Goal: Task Accomplishment & Management: Use online tool/utility

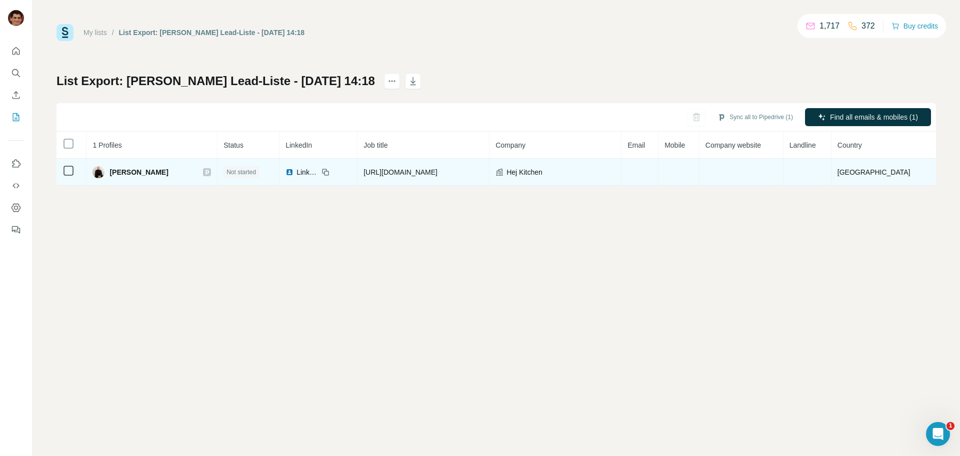
click at [144, 175] on span "[PERSON_NAME]" at bounding box center [139, 172] width 59 height 10
click at [144, 173] on span "[PERSON_NAME]" at bounding box center [139, 172] width 59 height 10
click at [124, 173] on span "[PERSON_NAME]" at bounding box center [139, 172] width 59 height 10
click at [174, 174] on div "[PERSON_NAME]" at bounding box center [152, 172] width 119 height 12
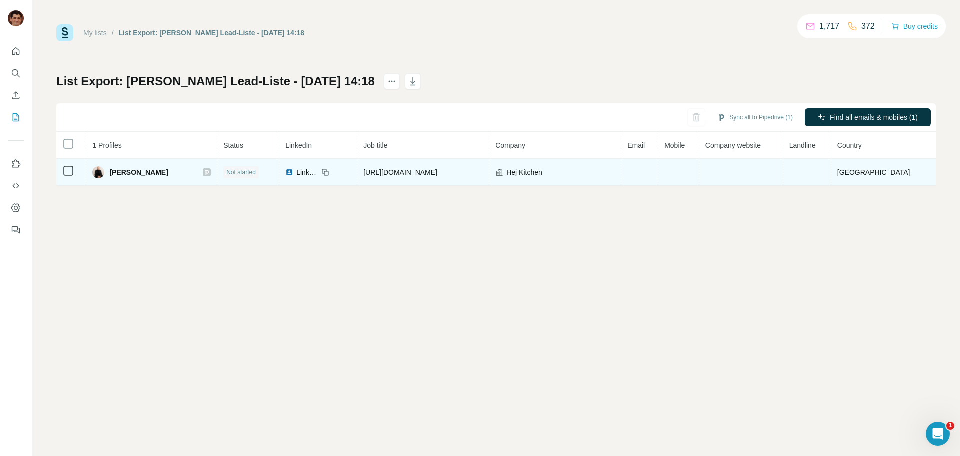
drag, startPoint x: 179, startPoint y: 173, endPoint x: 111, endPoint y: 175, distance: 67.6
click at [111, 175] on div "[PERSON_NAME]" at bounding box center [152, 172] width 119 height 12
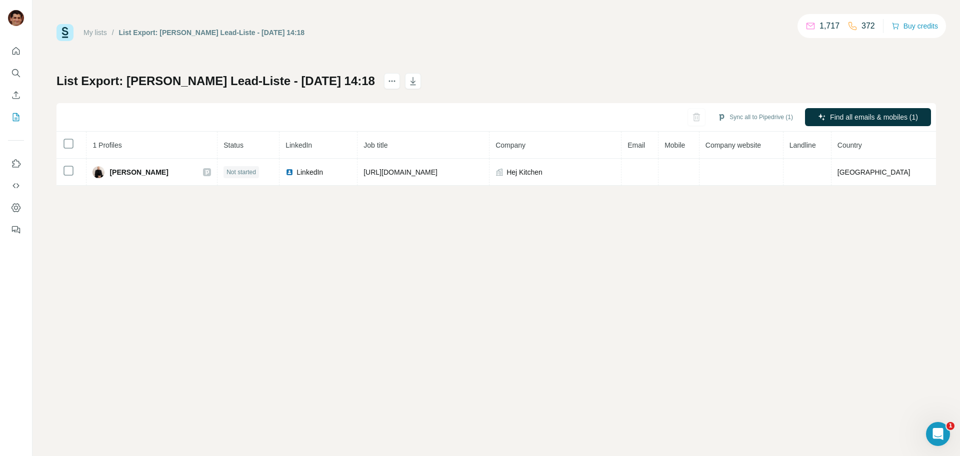
copy span "[PERSON_NAME]"
click at [748, 112] on button "Sync all to Pipedrive (1)" at bounding box center [756, 117] width 90 height 15
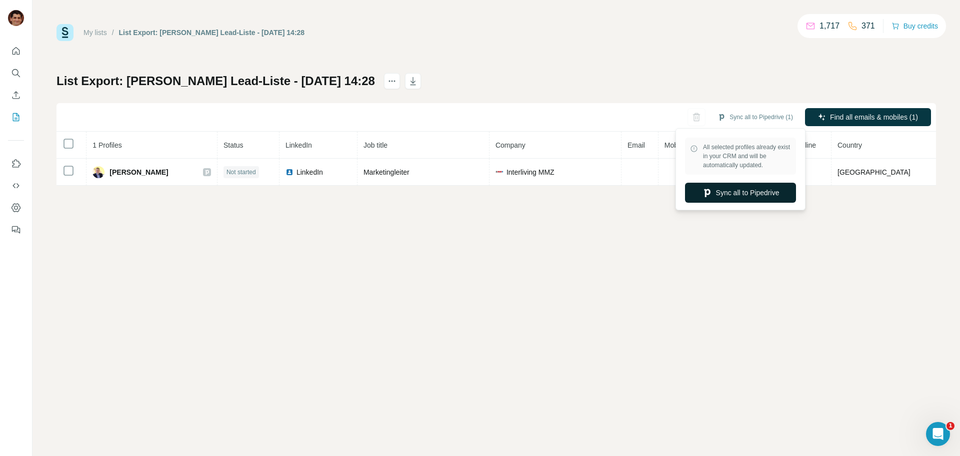
click at [727, 201] on button "Sync all to Pipedrive" at bounding box center [740, 193] width 111 height 20
drag, startPoint x: 619, startPoint y: 231, endPoint x: 274, endPoint y: 200, distance: 346.4
click at [396, 200] on div "My lists / List Export: Armin Sandmanns Lead-Liste - 02/10/2025 14:28 1,717 371…" at bounding box center [497, 228] width 928 height 456
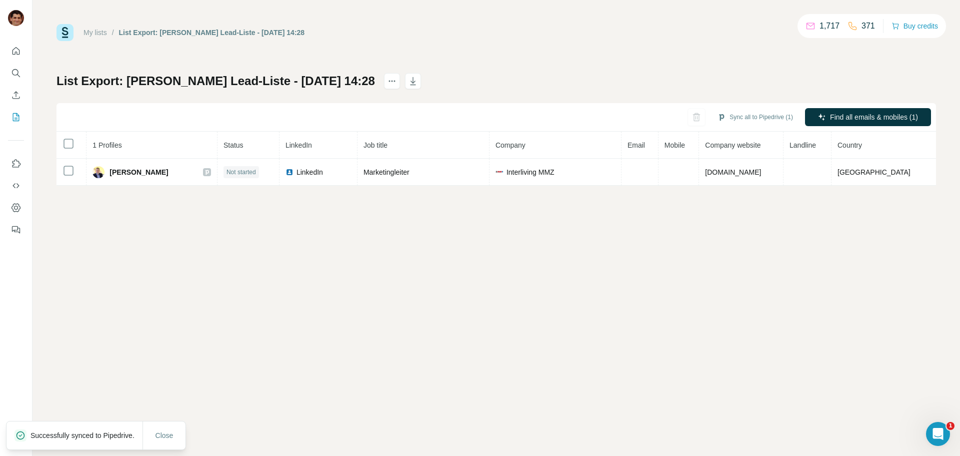
click at [535, 247] on div "My lists / List Export: Armin Sandmanns Lead-Liste - 02/10/2025 14:28 1,717 371…" at bounding box center [497, 228] width 928 height 456
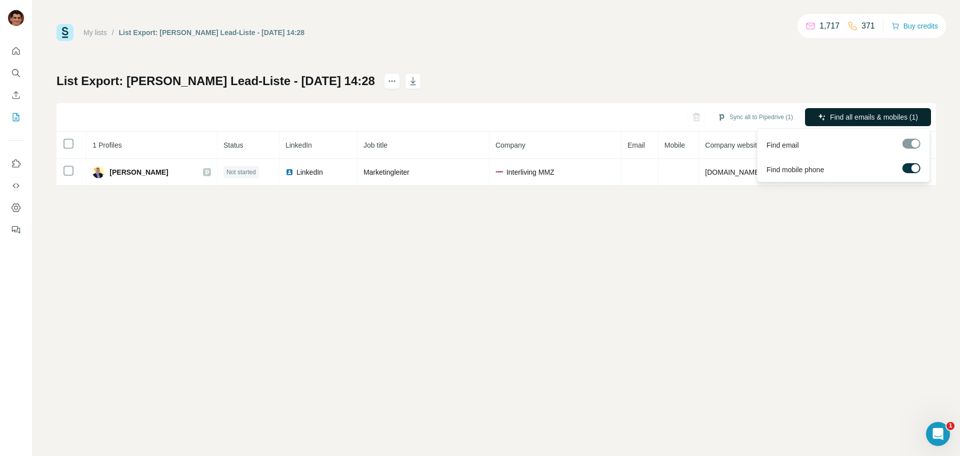
click at [869, 121] on span "Find all emails & mobiles (1)" at bounding box center [874, 117] width 88 height 10
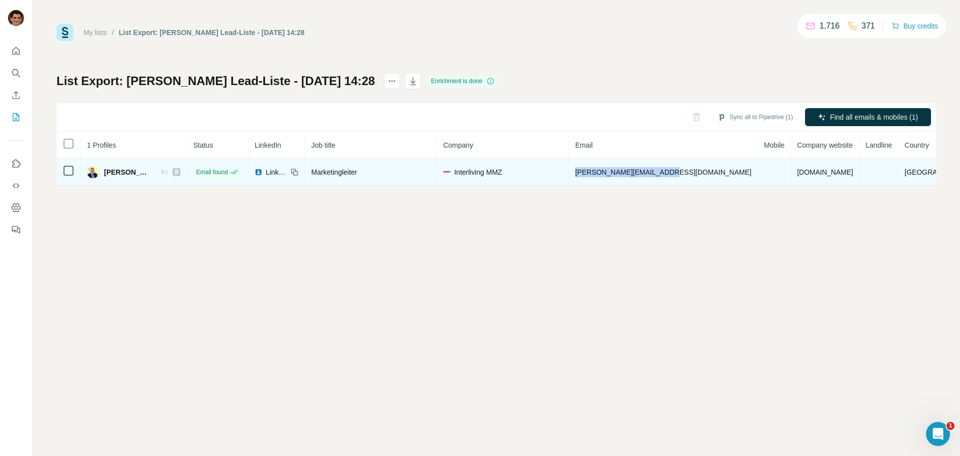
drag, startPoint x: 715, startPoint y: 171, endPoint x: 611, endPoint y: 168, distance: 104.1
click at [611, 168] on td "h.guettner@moebel-mmz.de" at bounding box center [663, 172] width 189 height 27
copy span "h.guettner@moebel-mmz.de"
